Goal: Answer question/provide support

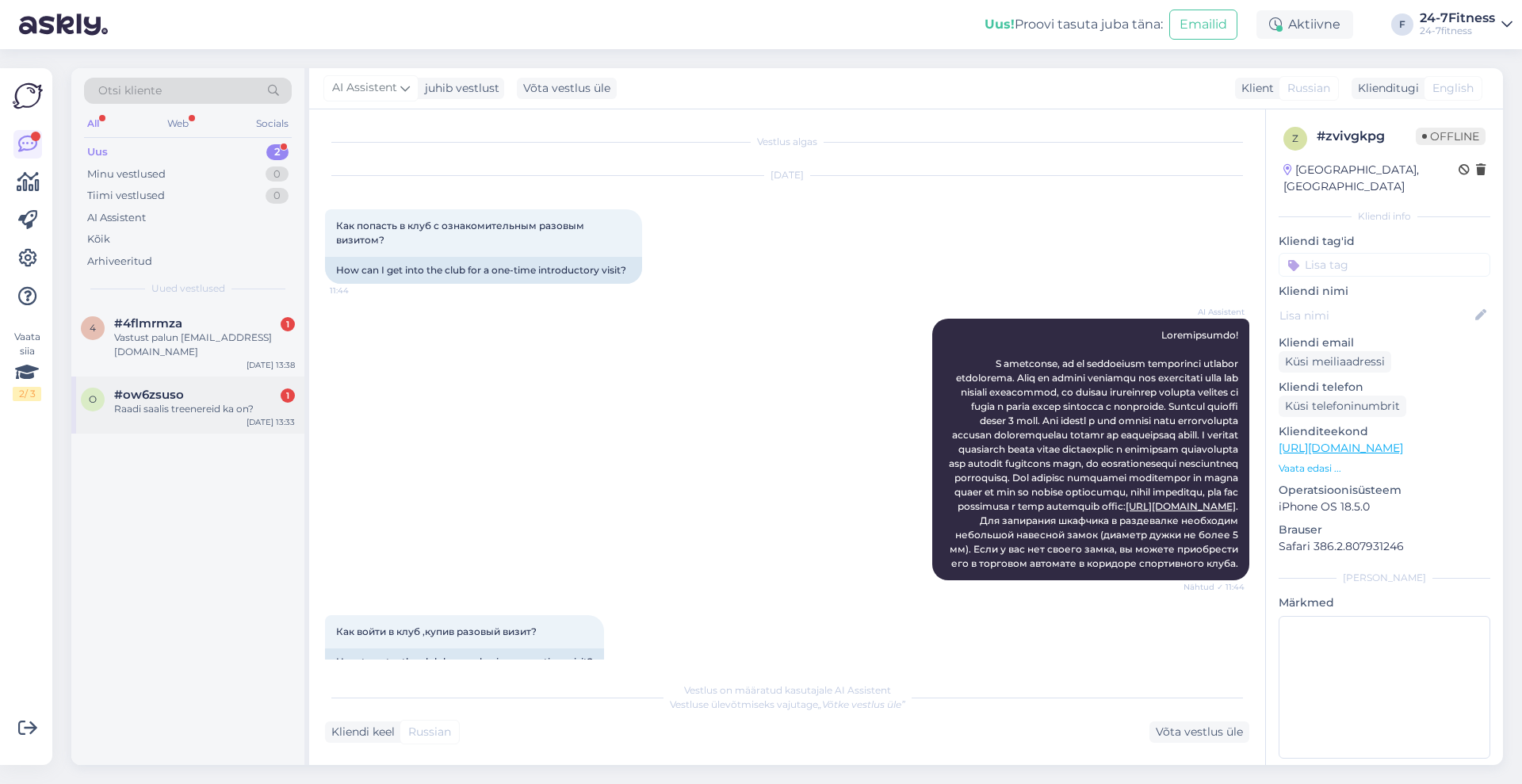
scroll to position [245, 0]
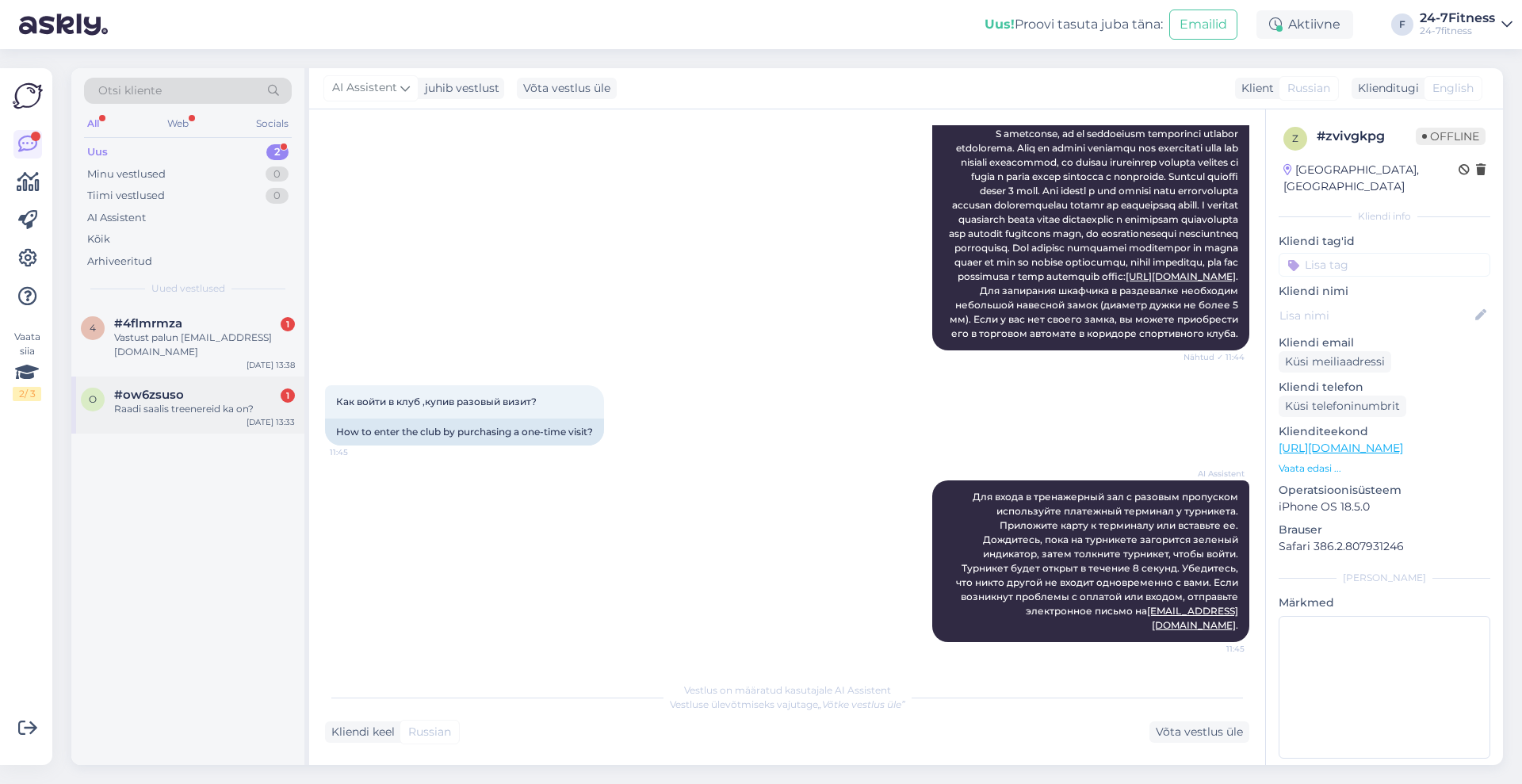
click at [181, 387] on span "#ow6zsuso" at bounding box center [149, 394] width 70 height 14
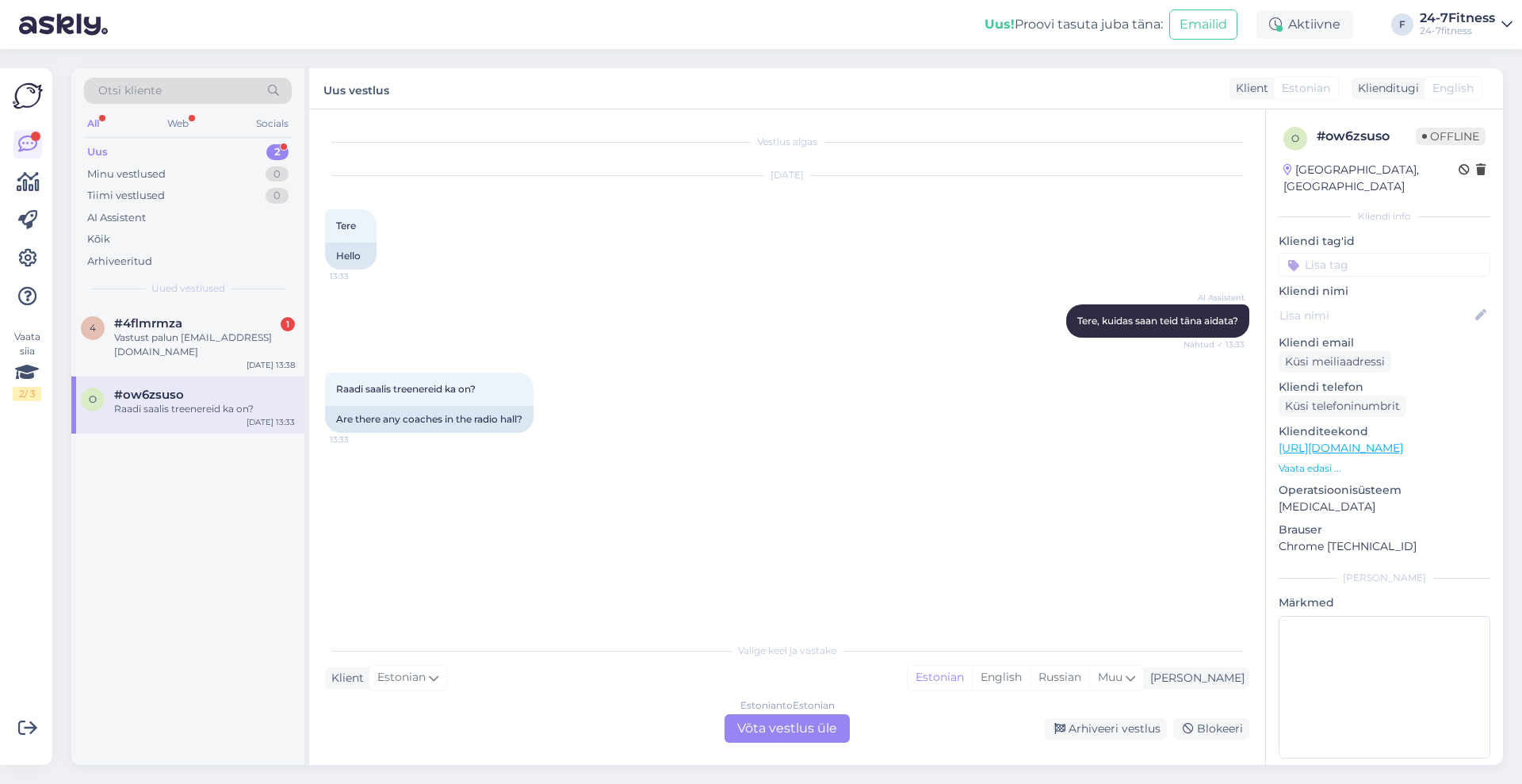
scroll to position [0, 0]
click at [812, 727] on div "Estonian to Estonian Võta vestlus üle" at bounding box center [787, 728] width 125 height 29
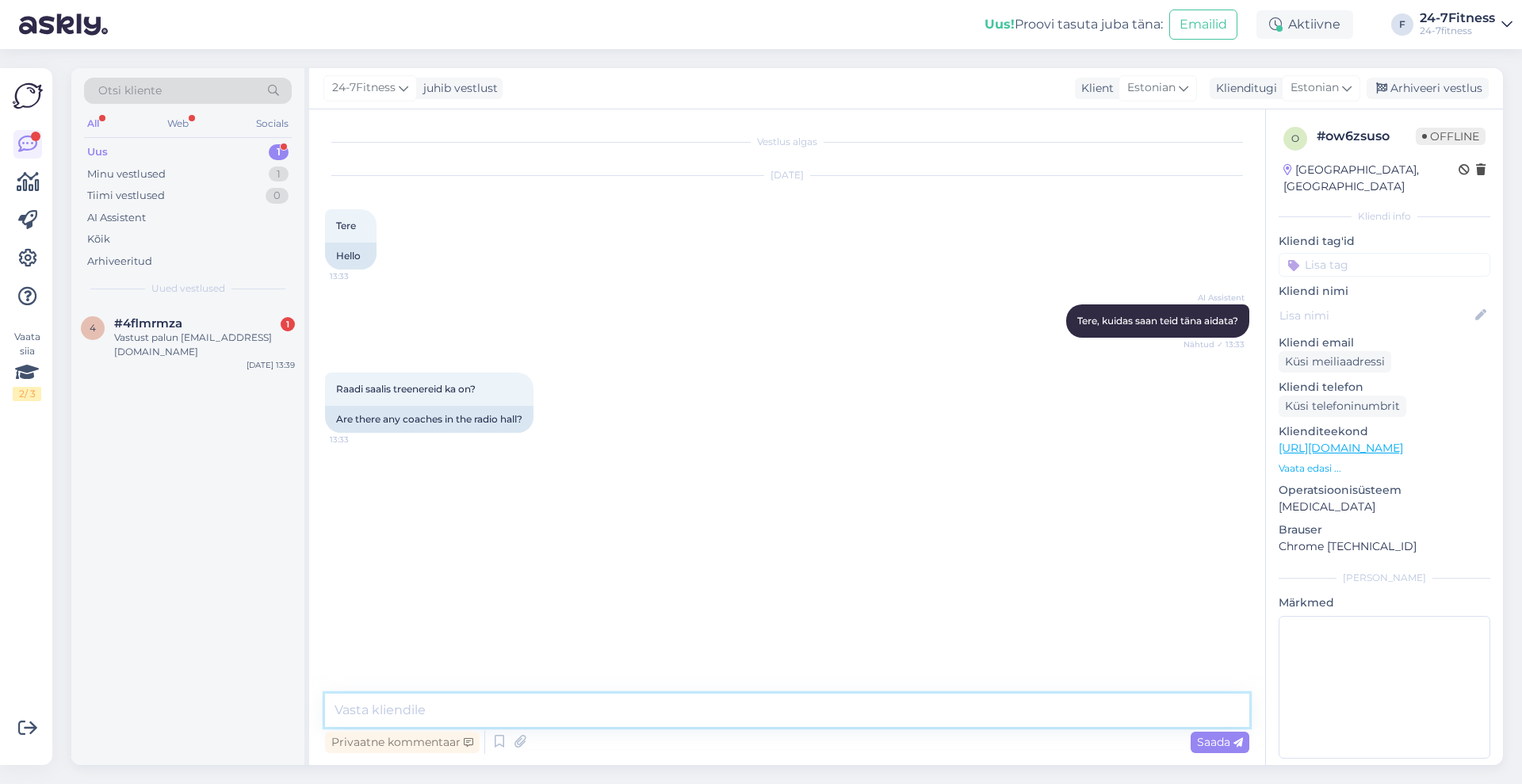
click at [784, 706] on textarea at bounding box center [787, 710] width 924 height 33
drag, startPoint x: 1111, startPoint y: 713, endPoint x: 874, endPoint y: 698, distance: 237.5
click at [874, 698] on textarea "Tere! Meie spordiklubides on rühmatreenerid, kes on olemas vastavalt tunniplaan…" at bounding box center [787, 710] width 924 height 33
click at [1182, 707] on textarea "Tere! Meie spordiklubides on rühmatreenerid, kes on olemas vastavalt tunniplaan…" at bounding box center [787, 710] width 924 height 33
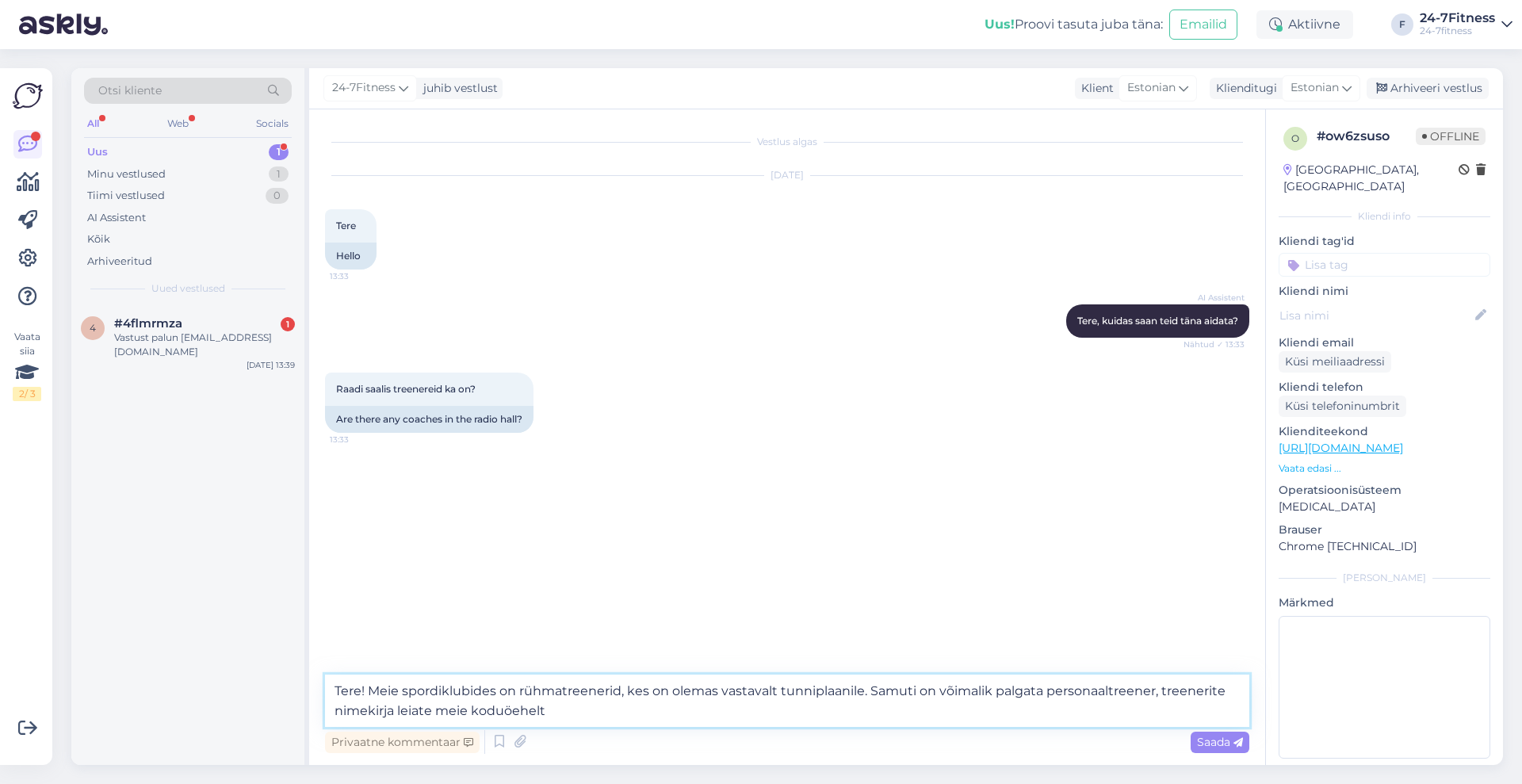
click at [515, 707] on textarea "Tere! Meie spordiklubides on rühmatreenerid, kes on olemas vastavalt tunniplaan…" at bounding box center [787, 700] width 924 height 52
click at [607, 713] on textarea "Tere! Meie spordiklubides on rühmatreenerid, kes on olemas vastavalt tunniplaan…" at bounding box center [787, 700] width 924 height 52
paste textarea "[URL][DOMAIN_NAME]"
click at [1197, 692] on textarea "Tere! Meie spordiklubides on rühmatreenerid, kes on olemas vastavalt tunniplaan…" at bounding box center [787, 700] width 924 height 52
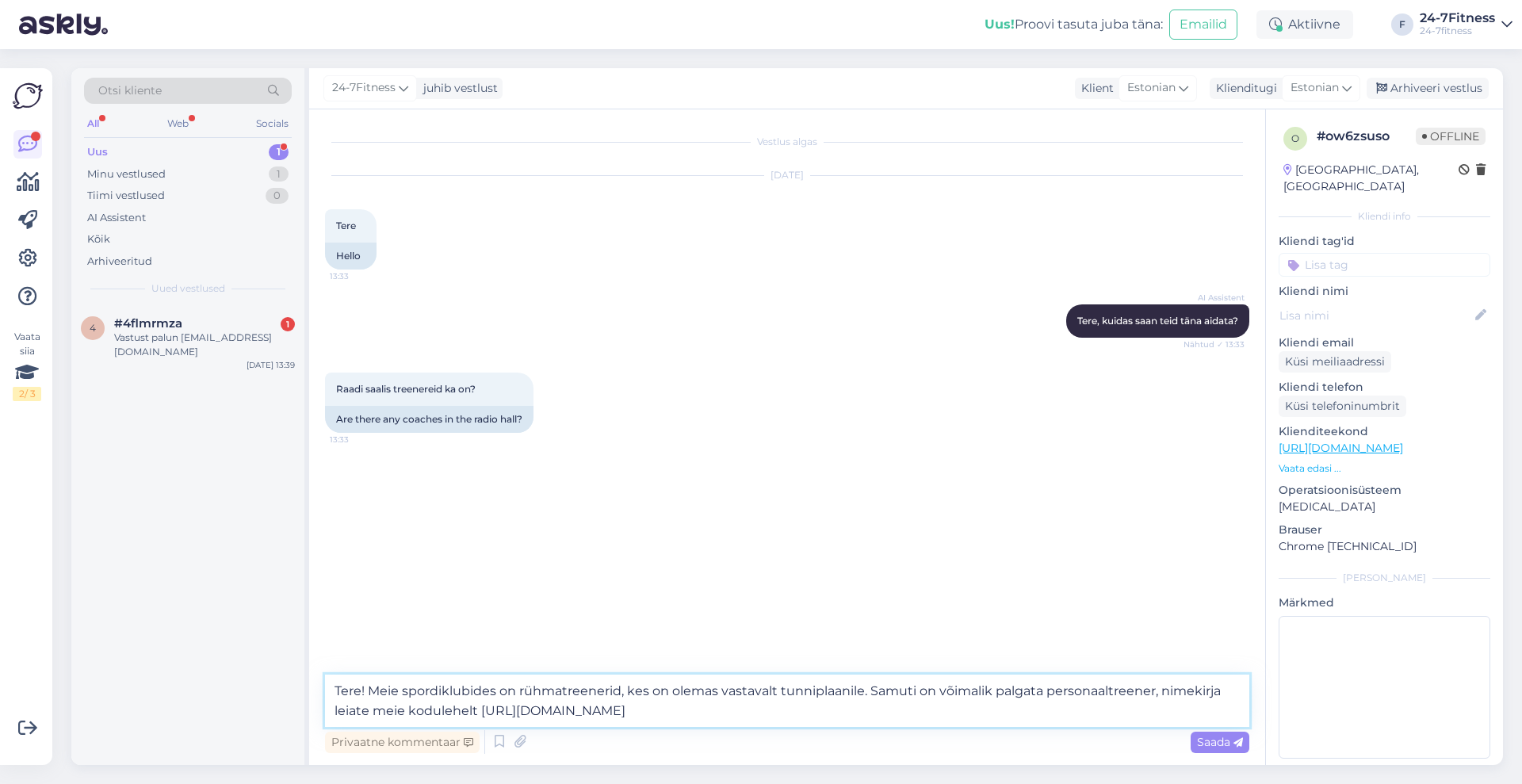
click at [993, 715] on textarea "Tere! Meie spordiklubides on rühmatreenerid, kes on olemas vastavalt tunniplaan…" at bounding box center [787, 700] width 924 height 52
click at [888, 707] on textarea "Tere! Meie spordiklubides on rühmatreenerid, kes on olemas vastavalt tunniplaan…" at bounding box center [787, 700] width 924 height 52
click at [994, 714] on textarea "Tere! Meie spordiklubides on rühmatreenerid, kes on olemas vastavalt tunniplaan…" at bounding box center [787, 700] width 924 height 52
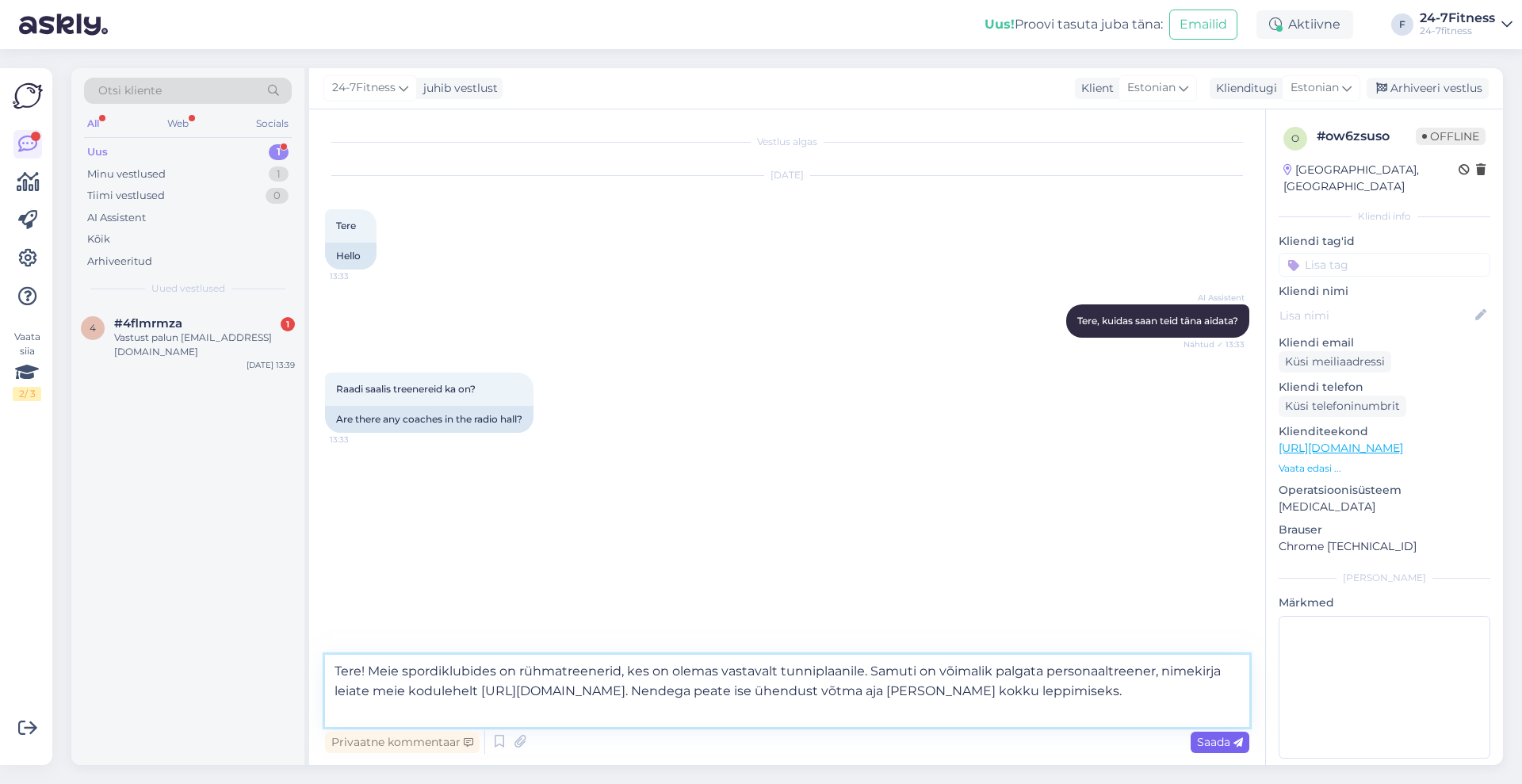
type textarea "Tere! Meie spordiklubides on rühmatreenerid, kes on olemas vastavalt tunniplaan…"
click at [1217, 740] on span "Saada" at bounding box center [1219, 741] width 46 height 14
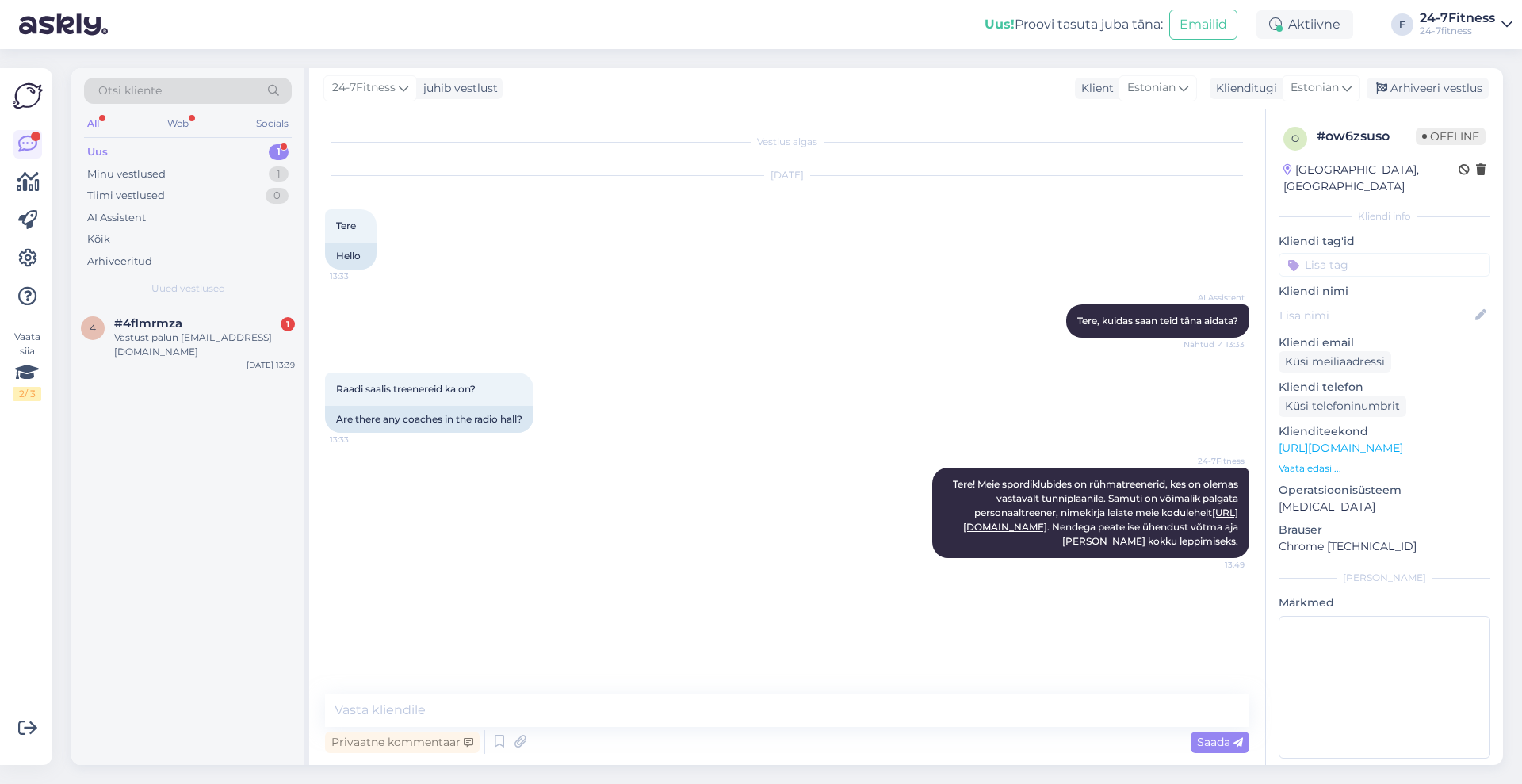
click at [949, 731] on div "Privaatne kommentaar Saada" at bounding box center [787, 741] width 924 height 30
click at [942, 665] on div "Vestlus algas [DATE] Tere 13:33 Hello AI Assistent [PERSON_NAME], kuidas saan t…" at bounding box center [794, 402] width 938 height 554
click at [913, 719] on textarea at bounding box center [787, 710] width 924 height 33
type textarea "Niisama treenereid jõusaalis nõu andmas ei ole."
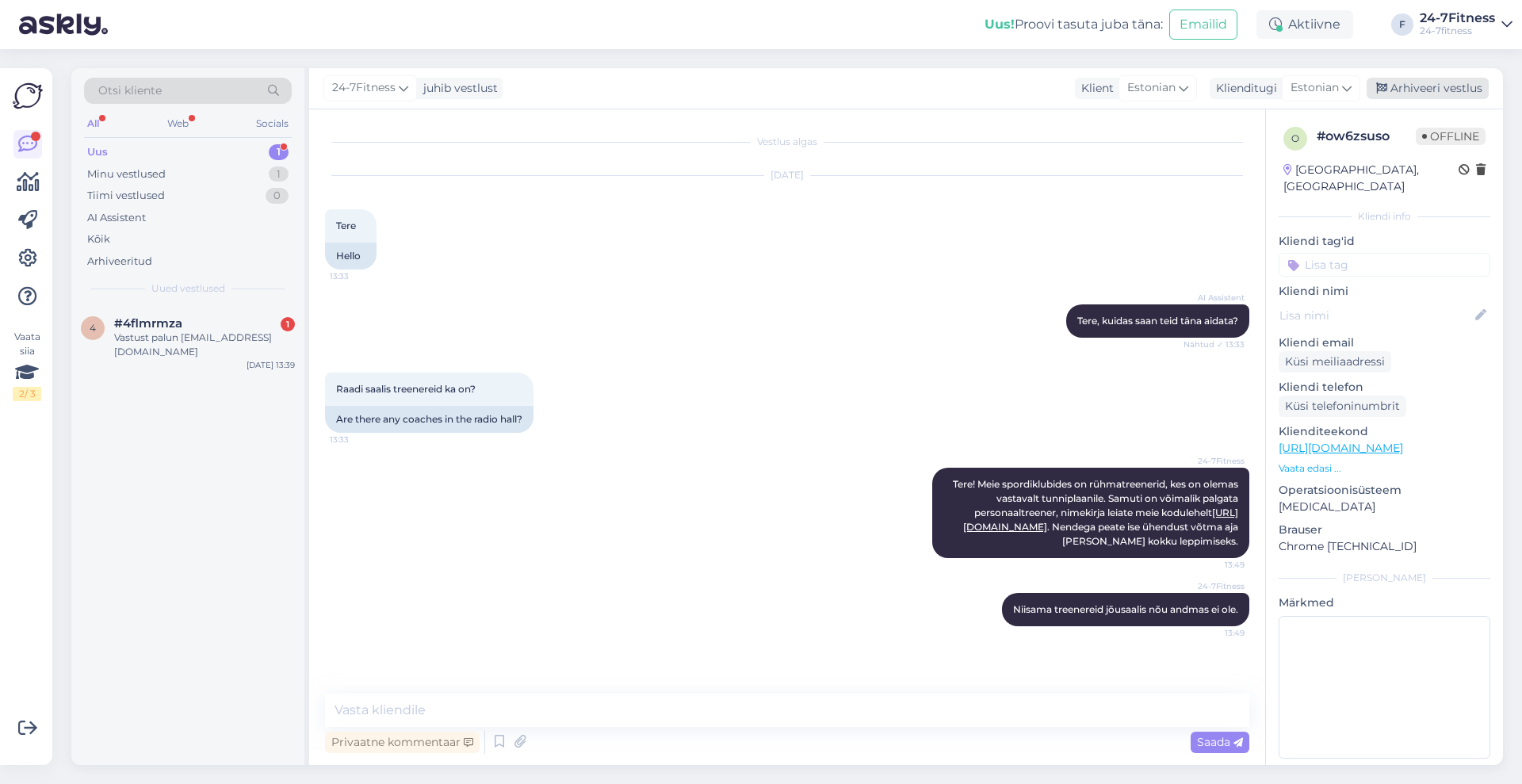
click at [1432, 80] on div "Arhiveeri vestlus" at bounding box center [1427, 88] width 122 height 22
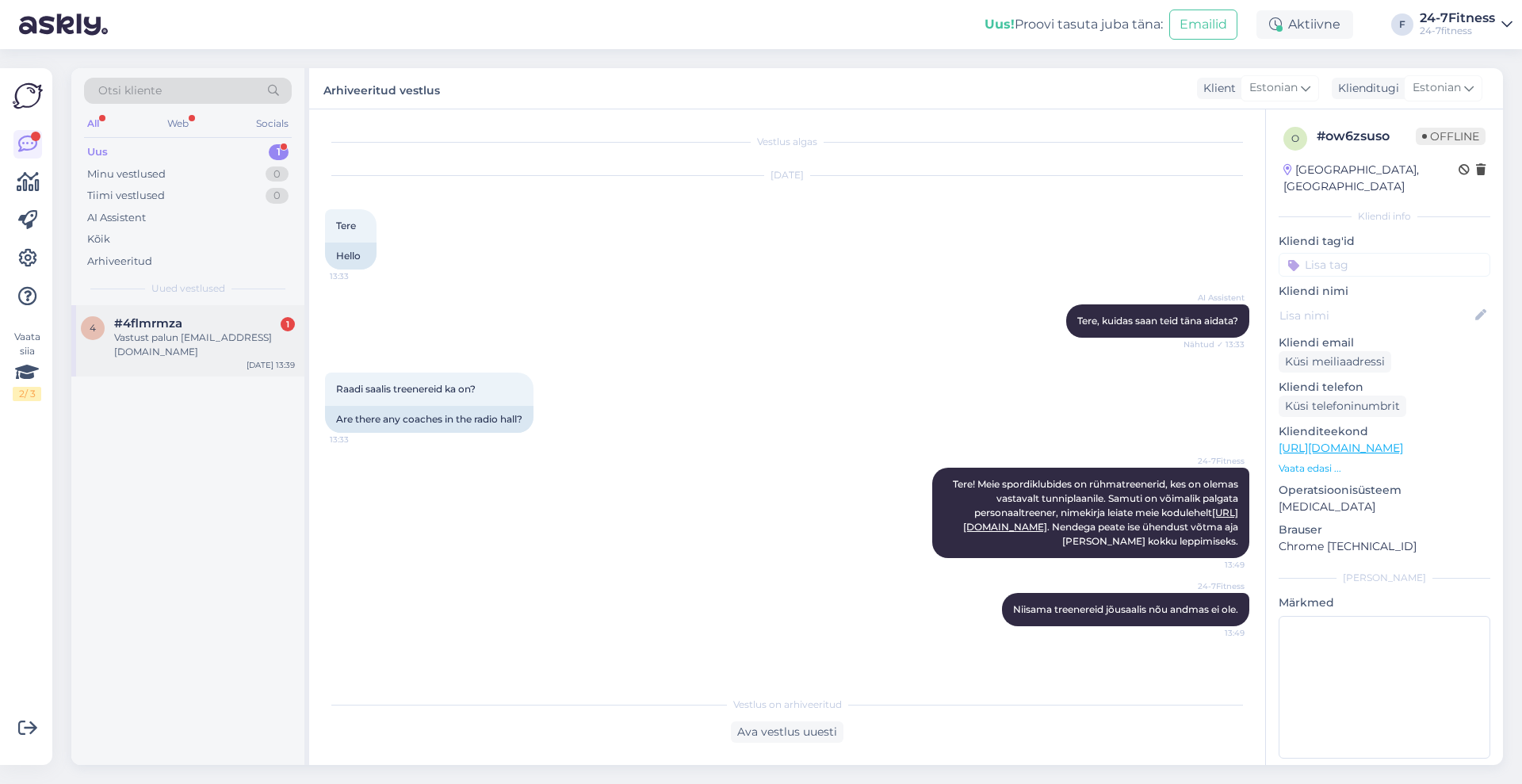
click at [210, 338] on div "Vastust palun [EMAIL_ADDRESS][DOMAIN_NAME]" at bounding box center [204, 345] width 181 height 29
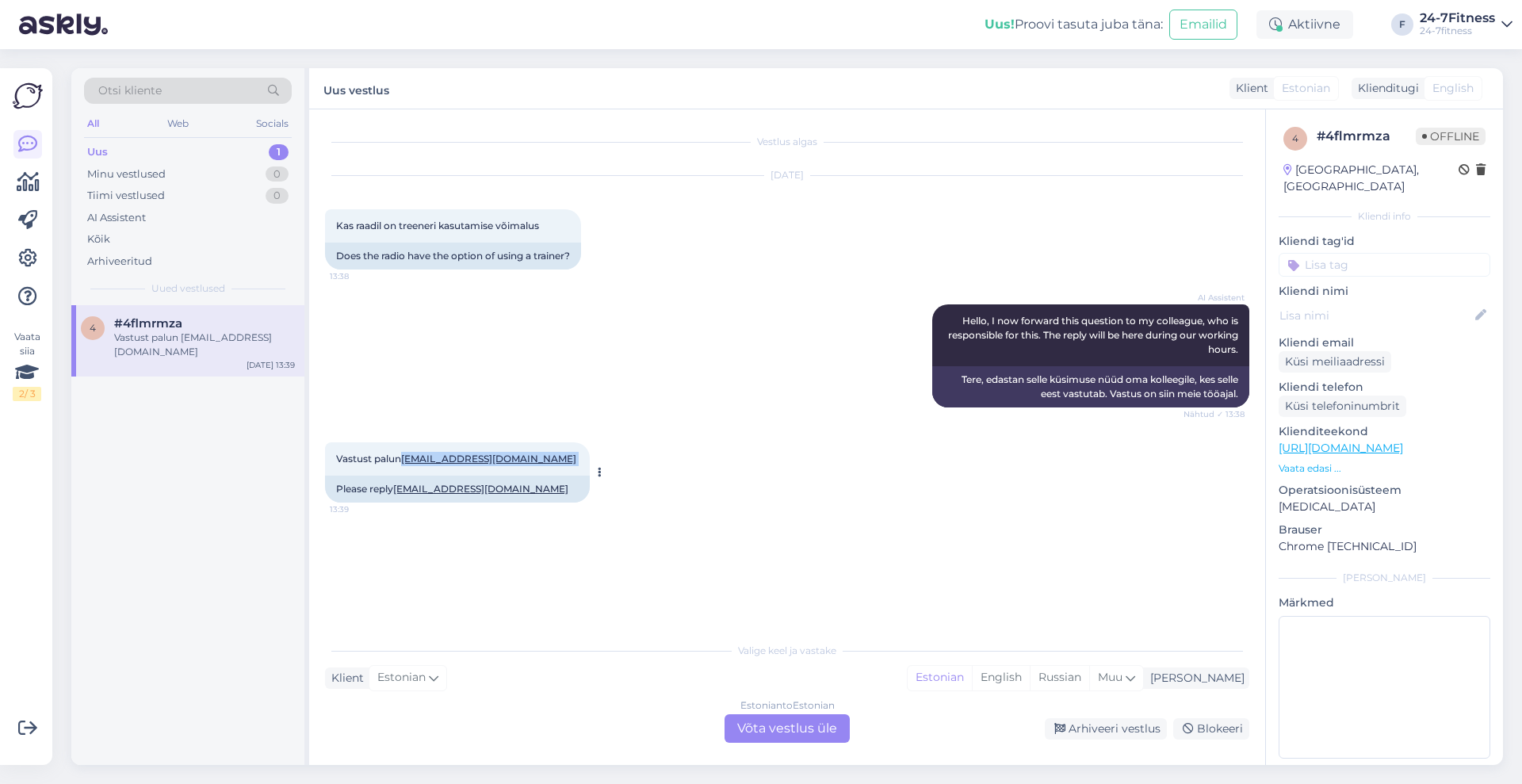
drag, startPoint x: 511, startPoint y: 462, endPoint x: 405, endPoint y: 459, distance: 106.0
click at [405, 459] on div "Vastust palun [EMAIL_ADDRESS][DOMAIN_NAME] 13:39" at bounding box center [457, 459] width 265 height 33
click at [1385, 618] on textarea at bounding box center [1384, 687] width 211 height 143
type textarea "meil saadetud"
click at [1090, 733] on div "Arhiveeri vestlus" at bounding box center [1105, 728] width 122 height 22
